Goal: Complete application form

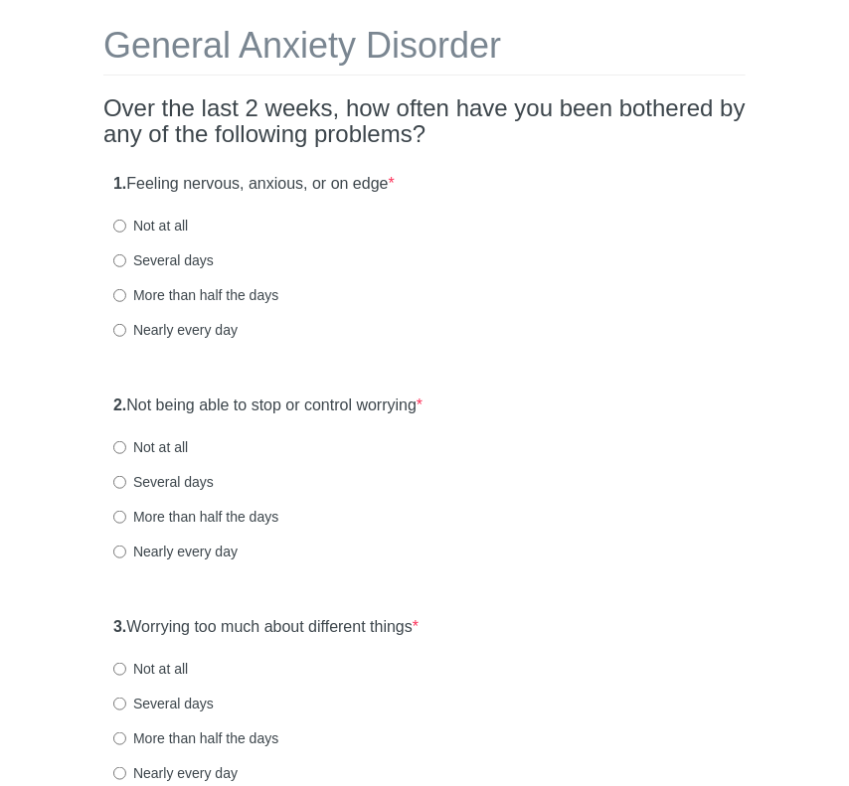
scroll to position [199, 0]
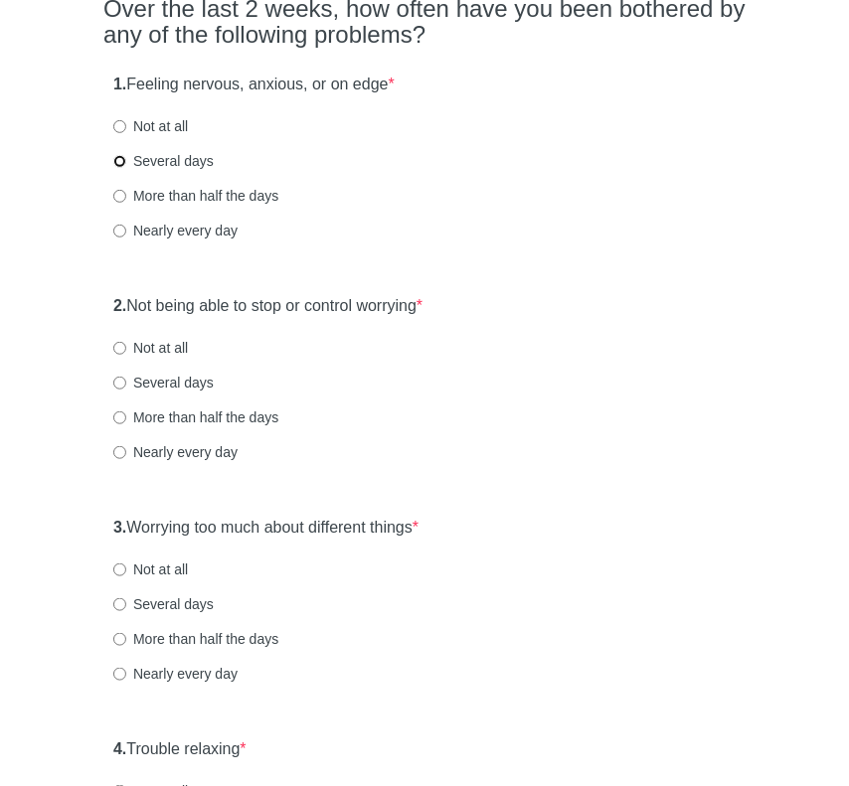
click at [116, 161] on input "Several days" at bounding box center [119, 161] width 13 height 13
radio input "true"
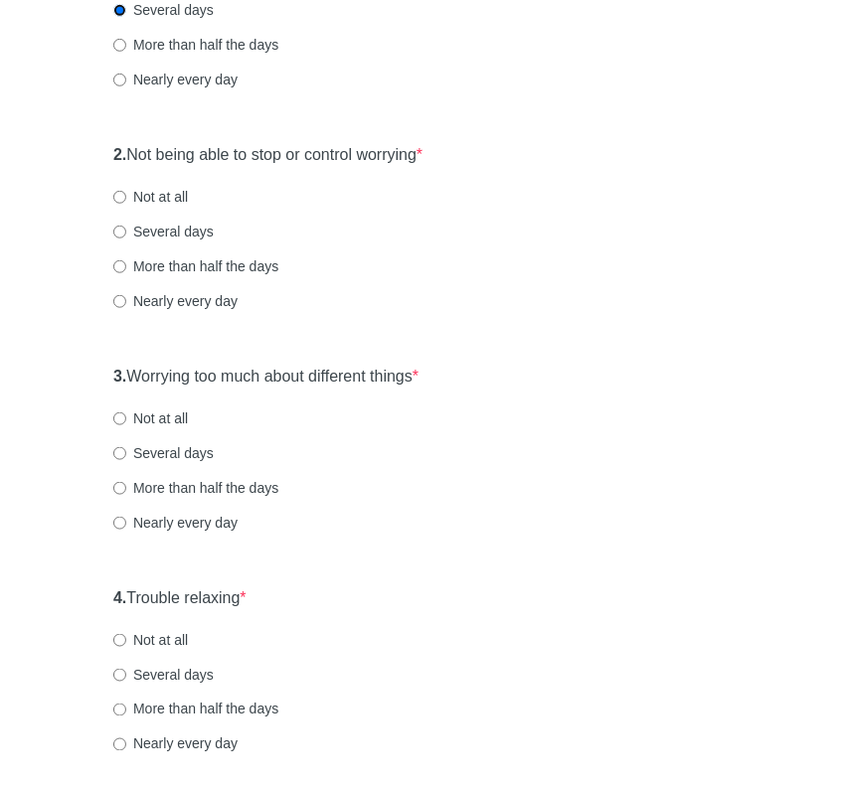
scroll to position [398, 0]
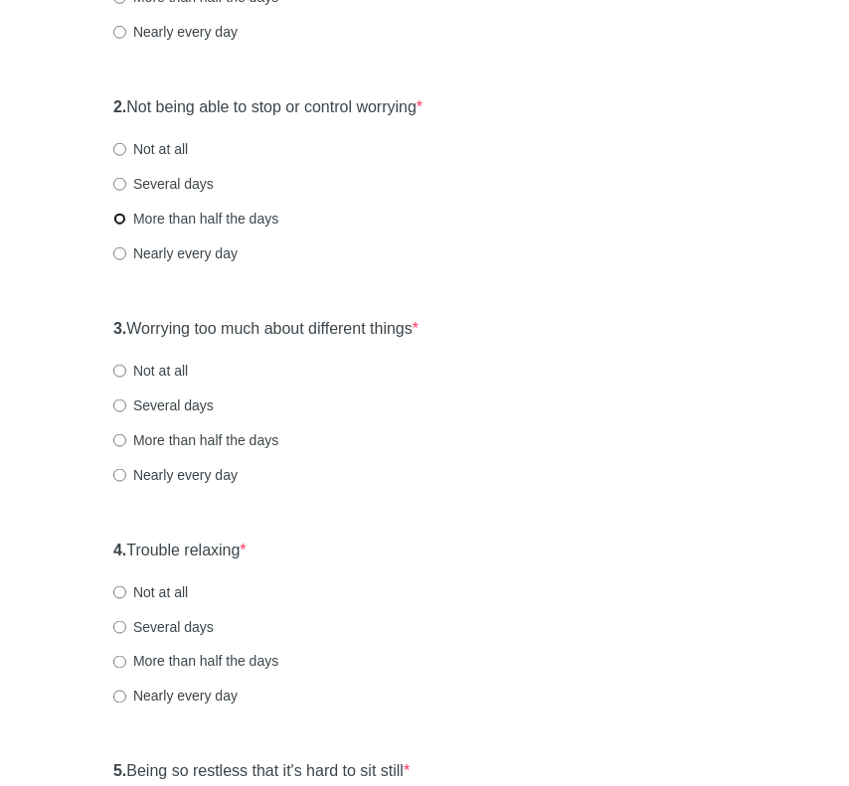
click at [122, 214] on input "More than half the days" at bounding box center [119, 219] width 13 height 13
radio input "true"
click at [119, 437] on input "More than half the days" at bounding box center [119, 440] width 13 height 13
radio input "true"
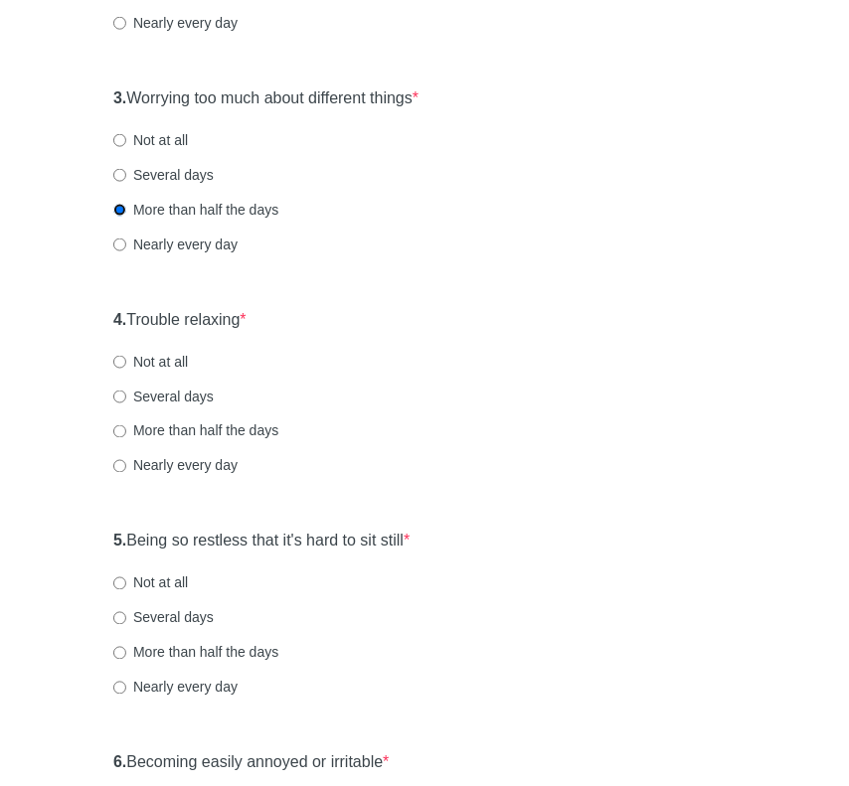
scroll to position [696, 0]
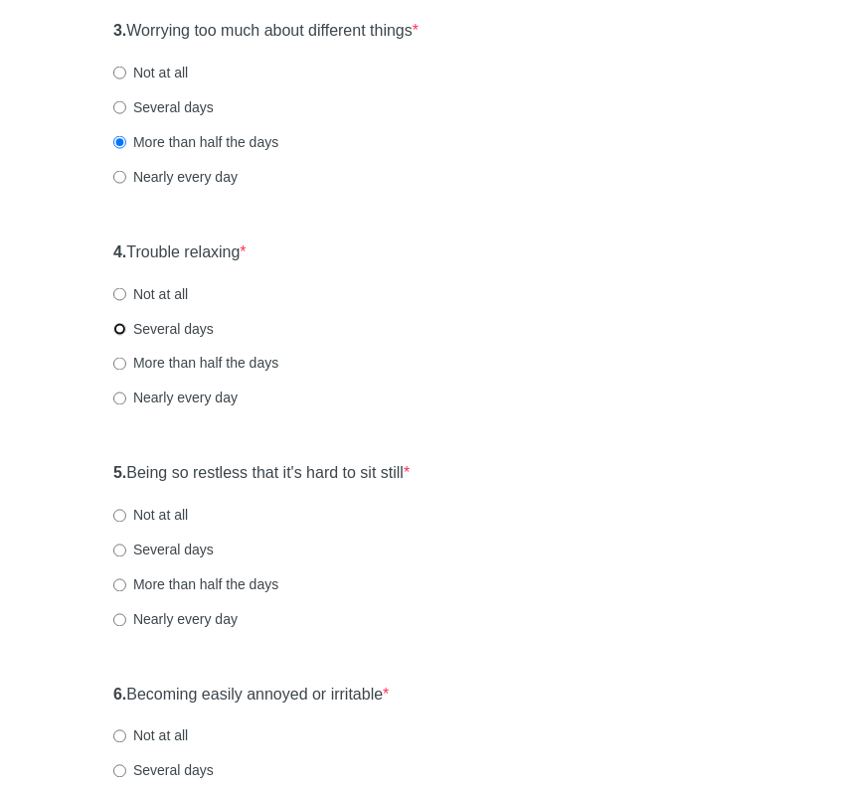
click at [118, 326] on input "Several days" at bounding box center [119, 329] width 13 height 13
radio input "true"
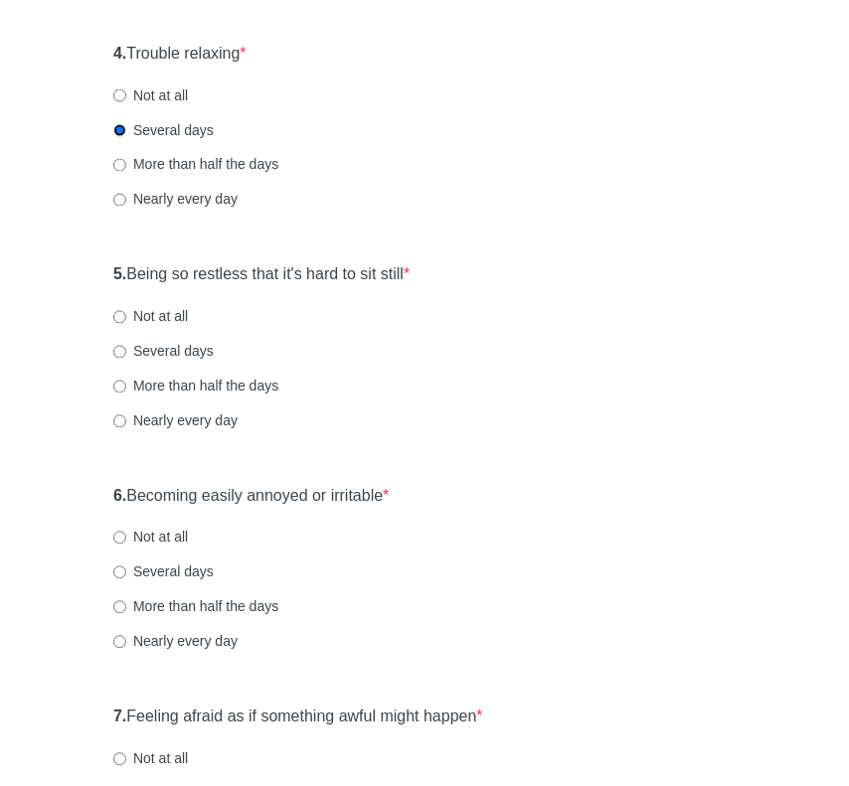
scroll to position [994, 0]
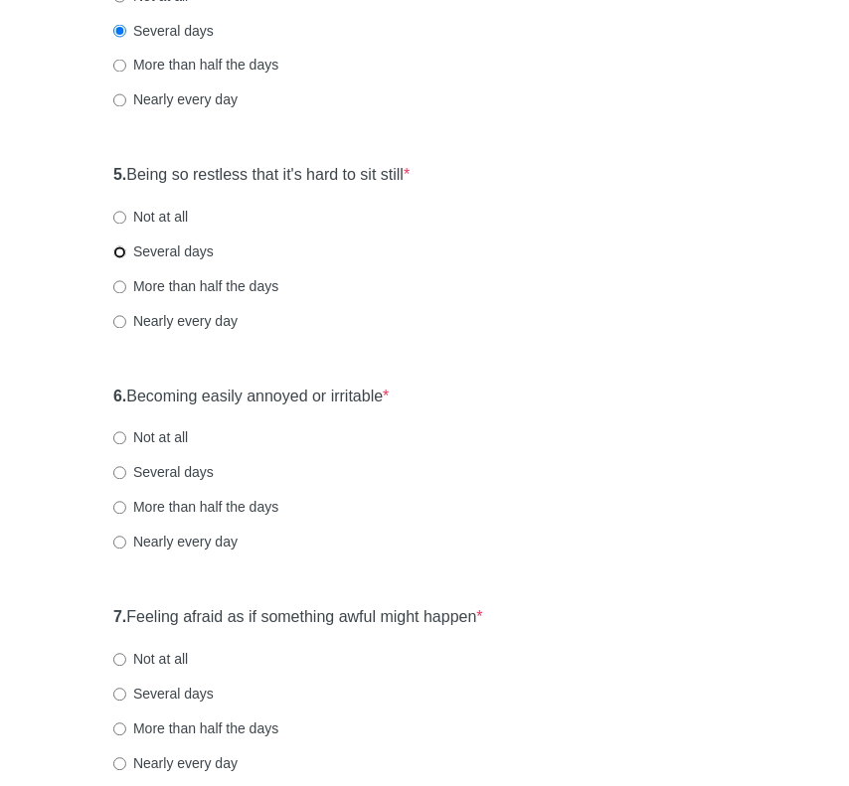
click at [123, 251] on input "Several days" at bounding box center [119, 252] width 13 height 13
radio input "true"
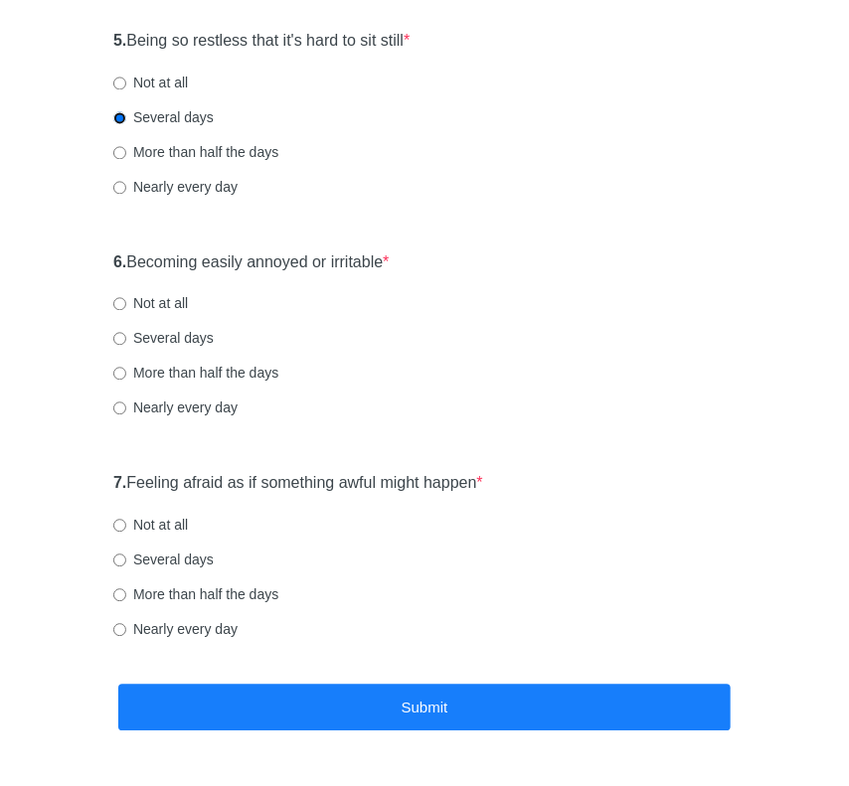
scroll to position [1193, 0]
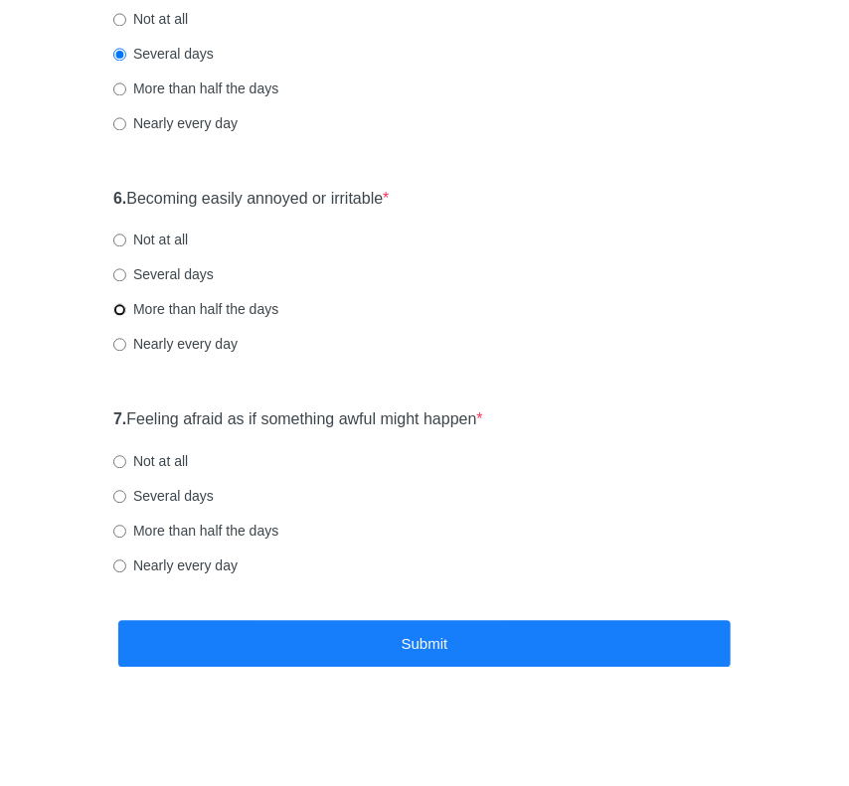
click at [120, 310] on input "More than half the days" at bounding box center [119, 309] width 13 height 13
radio input "true"
click at [123, 496] on input "Several days" at bounding box center [119, 496] width 13 height 13
radio input "true"
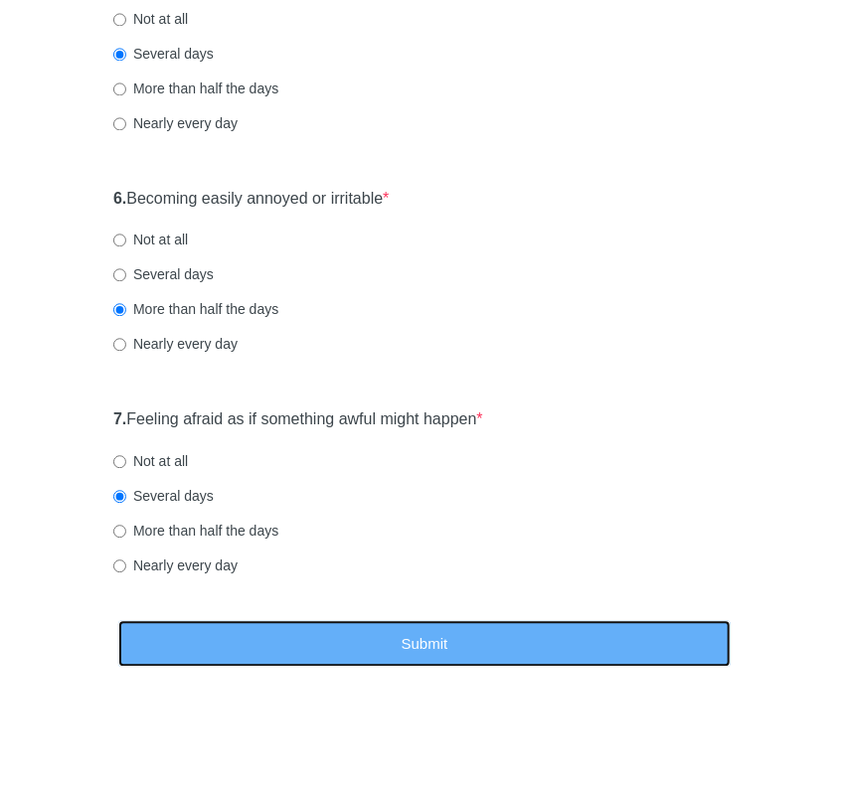
click at [403, 639] on button "Submit" at bounding box center [424, 643] width 612 height 47
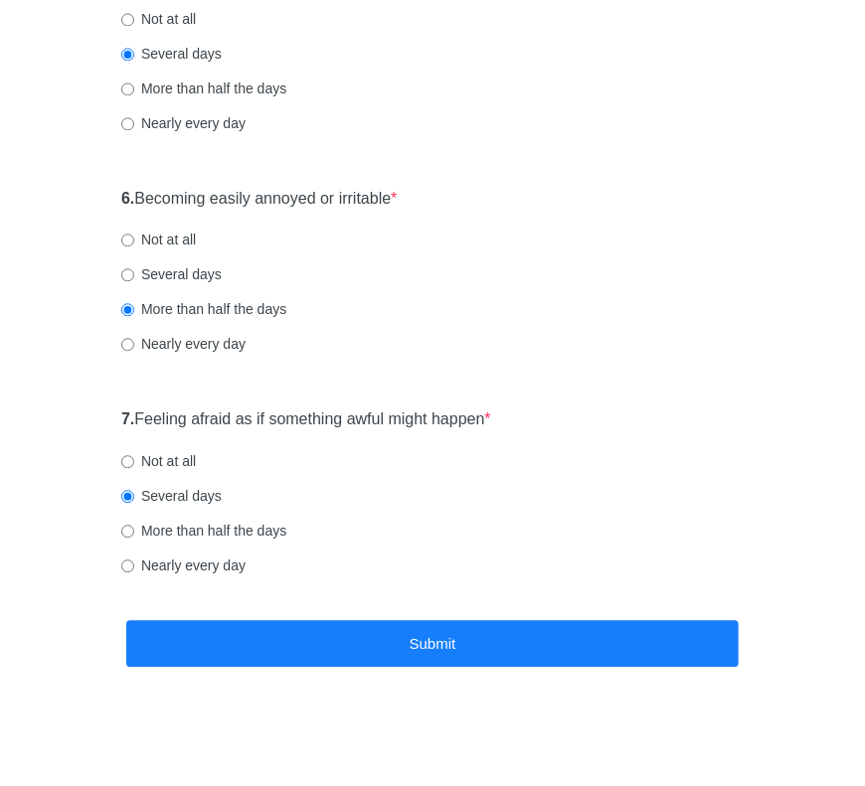
scroll to position [0, 0]
